Goal: Task Accomplishment & Management: Manage account settings

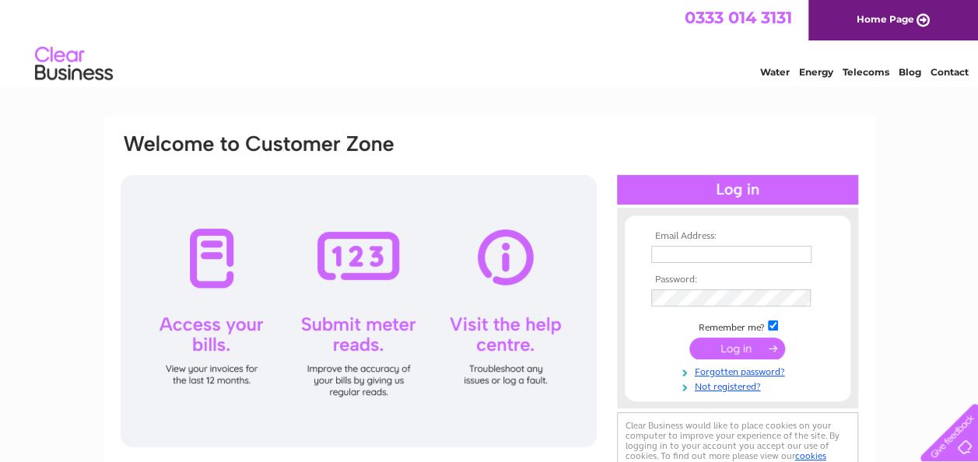
click at [690, 253] on input "text" at bounding box center [731, 254] width 160 height 17
type input "LorraineWCT@weirfamilyoffice.com"
click at [722, 352] on input "submit" at bounding box center [738, 349] width 96 height 22
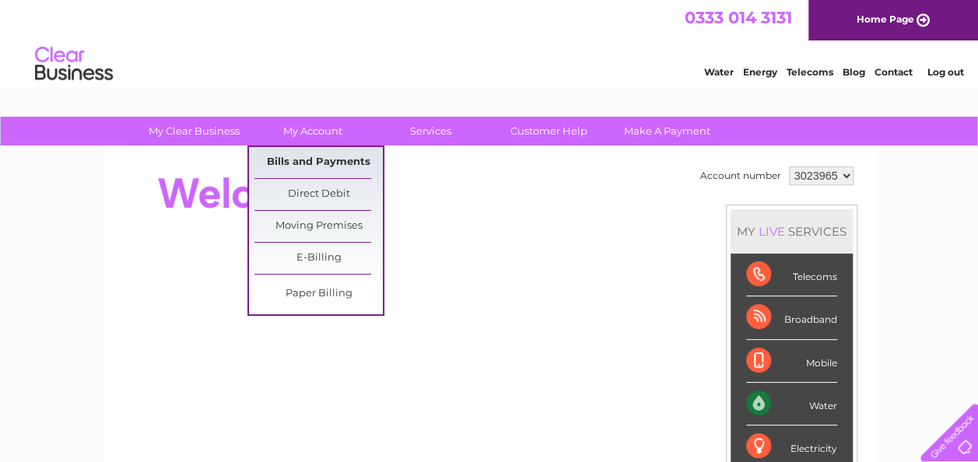
click at [289, 157] on link "Bills and Payments" at bounding box center [319, 162] width 128 height 31
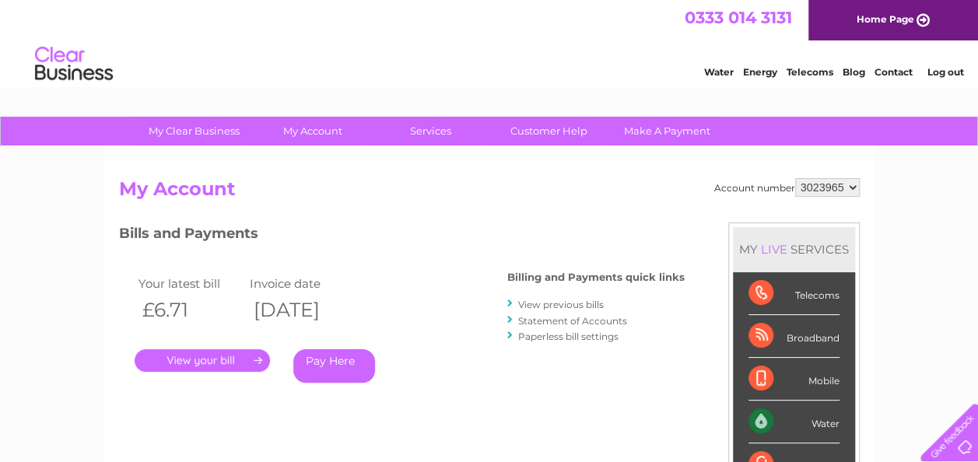
click at [221, 360] on link "." at bounding box center [202, 360] width 135 height 23
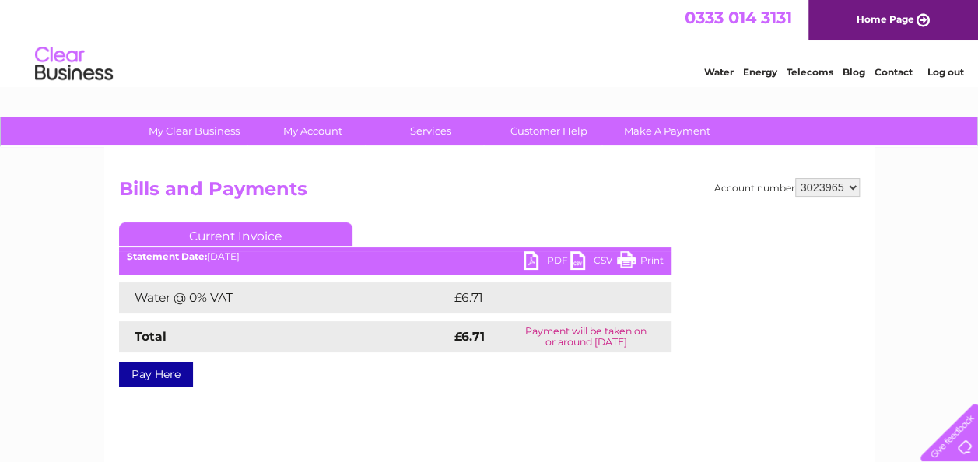
click at [551, 255] on link "PDF" at bounding box center [547, 262] width 47 height 23
